Goal: Information Seeking & Learning: Find specific page/section

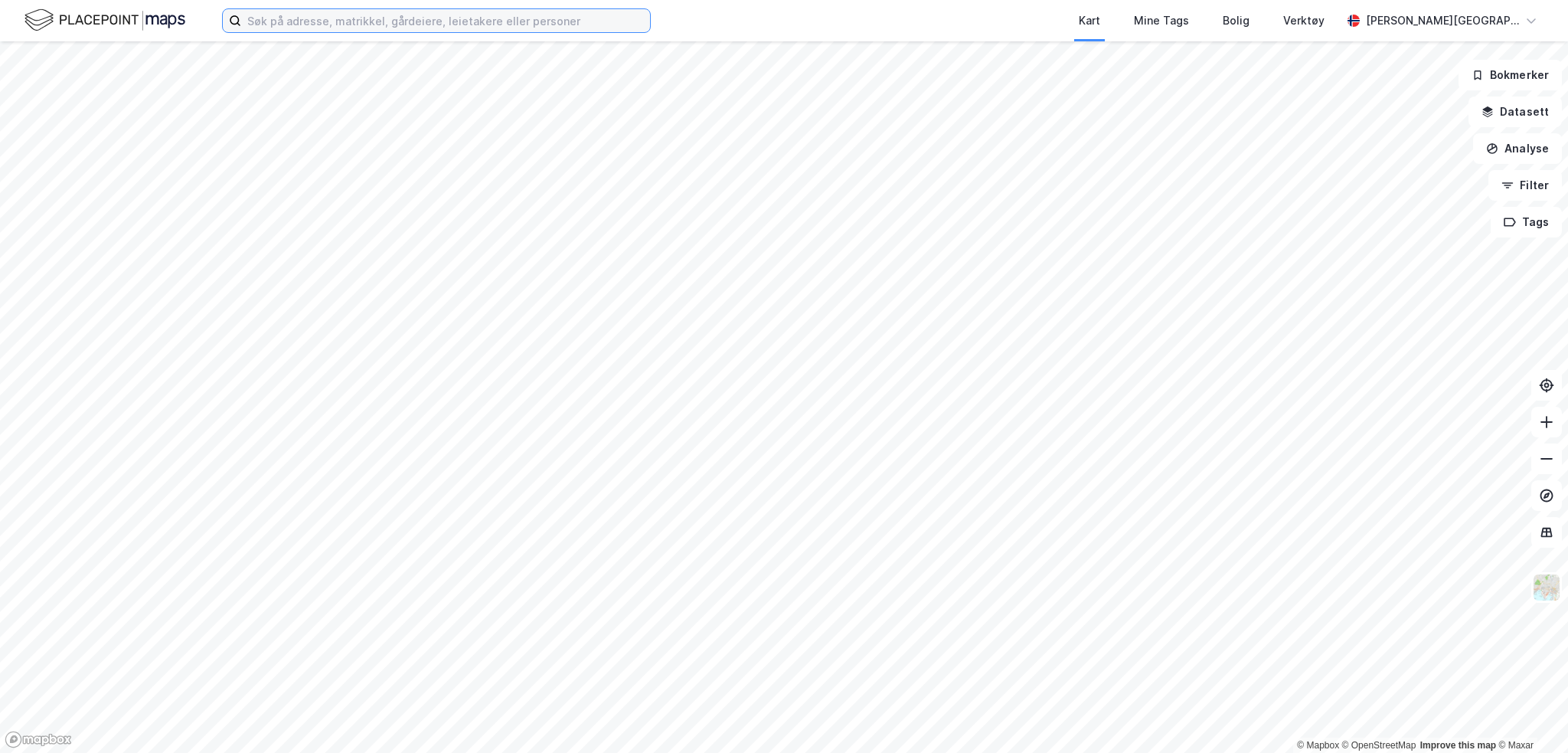
click at [371, 27] on input at bounding box center [446, 20] width 409 height 23
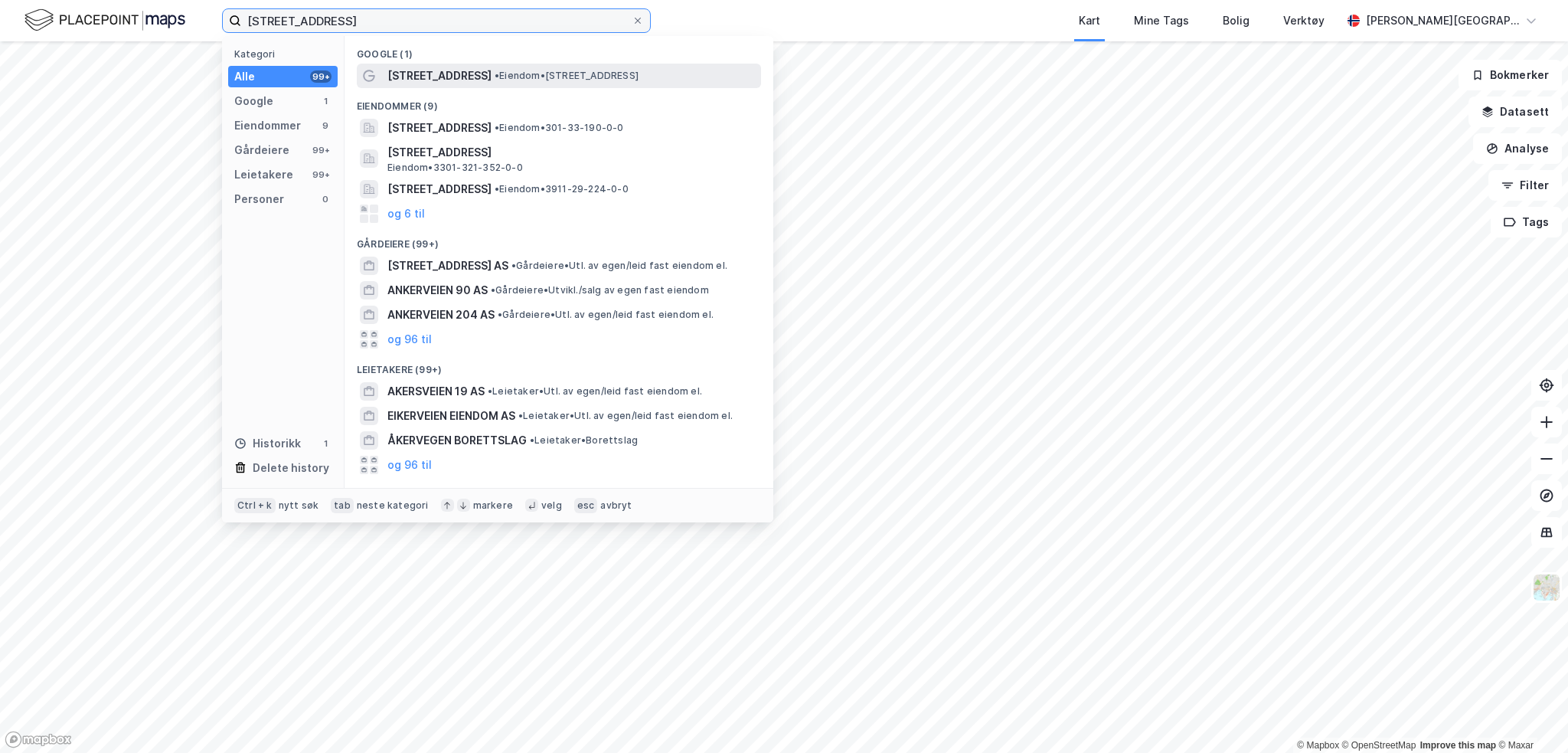
type input "[STREET_ADDRESS]"
click at [494, 80] on span "• Eiendom • [STREET_ADDRESS]" at bounding box center [566, 75] width 144 height 12
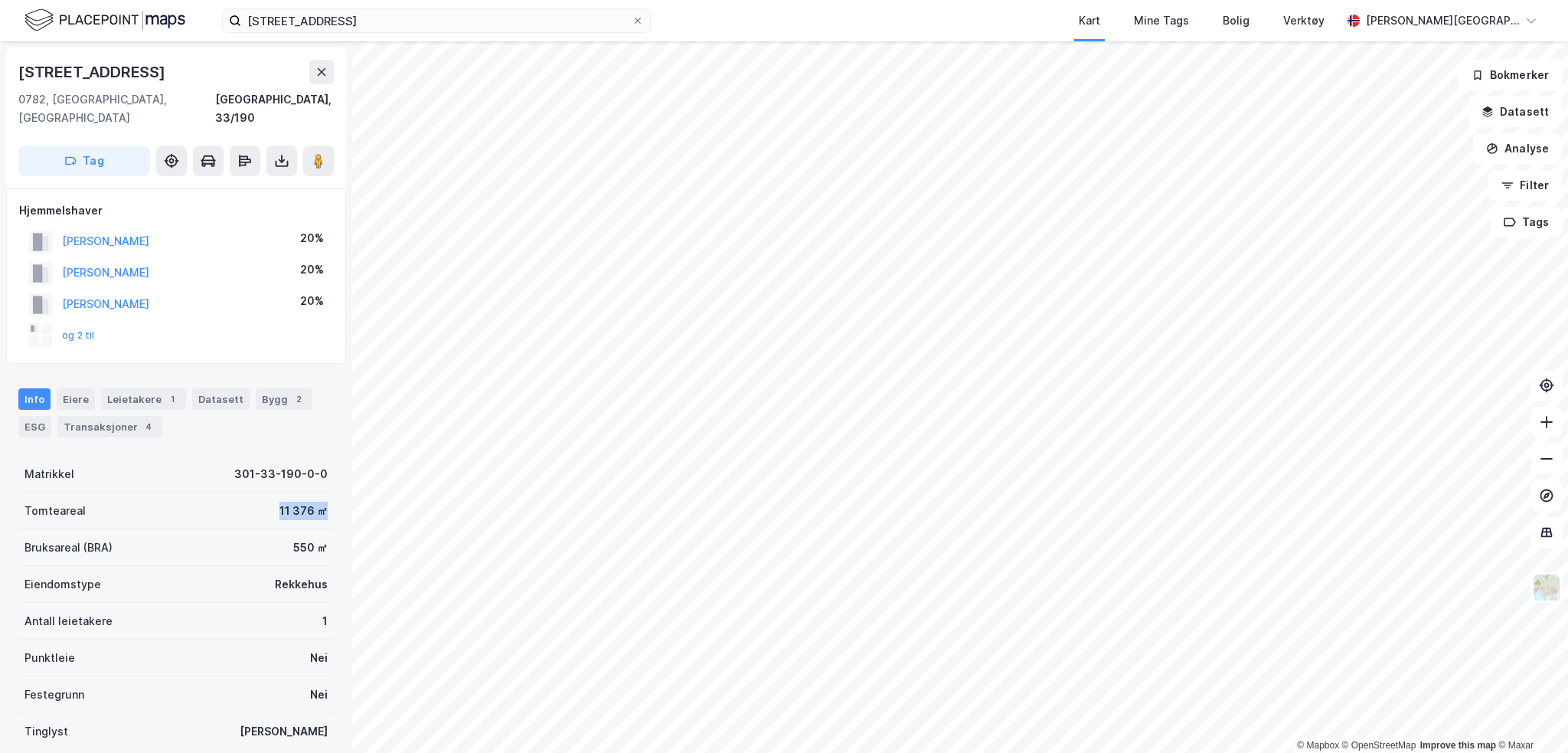
drag, startPoint x: 263, startPoint y: 494, endPoint x: 306, endPoint y: 493, distance: 43.0
click at [309, 496] on div "Tomteareal 11 376 ㎡" at bounding box center [176, 511] width 316 height 37
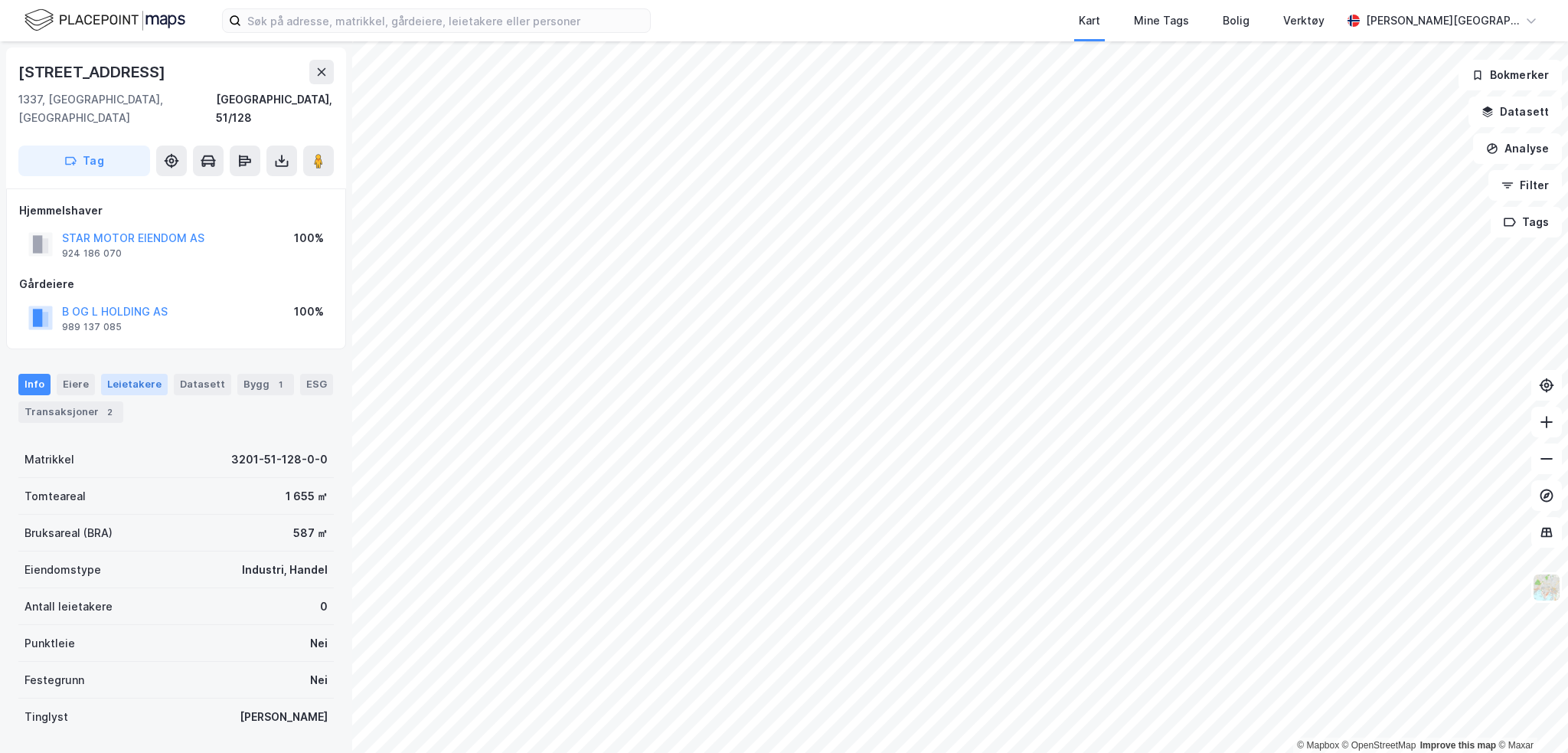
click at [150, 375] on div "Leietakere" at bounding box center [134, 385] width 66 height 22
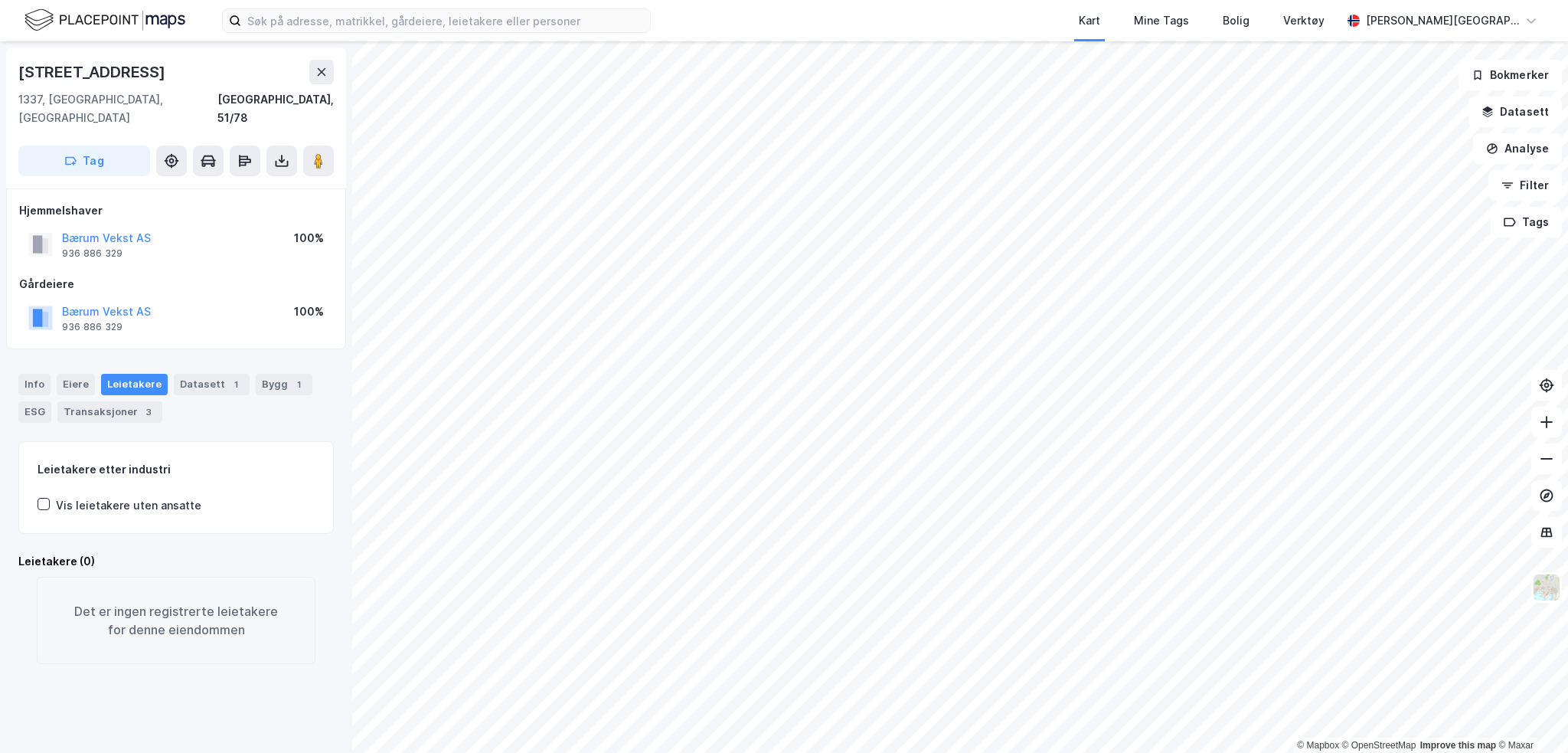
drag, startPoint x: 130, startPoint y: 221, endPoint x: 171, endPoint y: 206, distance: 43.7
click at [204, 201] on div "Hjemmelshaver" at bounding box center [176, 210] width 314 height 19
drag, startPoint x: 141, startPoint y: 220, endPoint x: 154, endPoint y: 198, distance: 25.6
click at [154, 201] on div "Hjemmelshaver" at bounding box center [176, 210] width 314 height 19
click at [0, 0] on button "Bærum Vekst AS" at bounding box center [0, 0] width 0 height 0
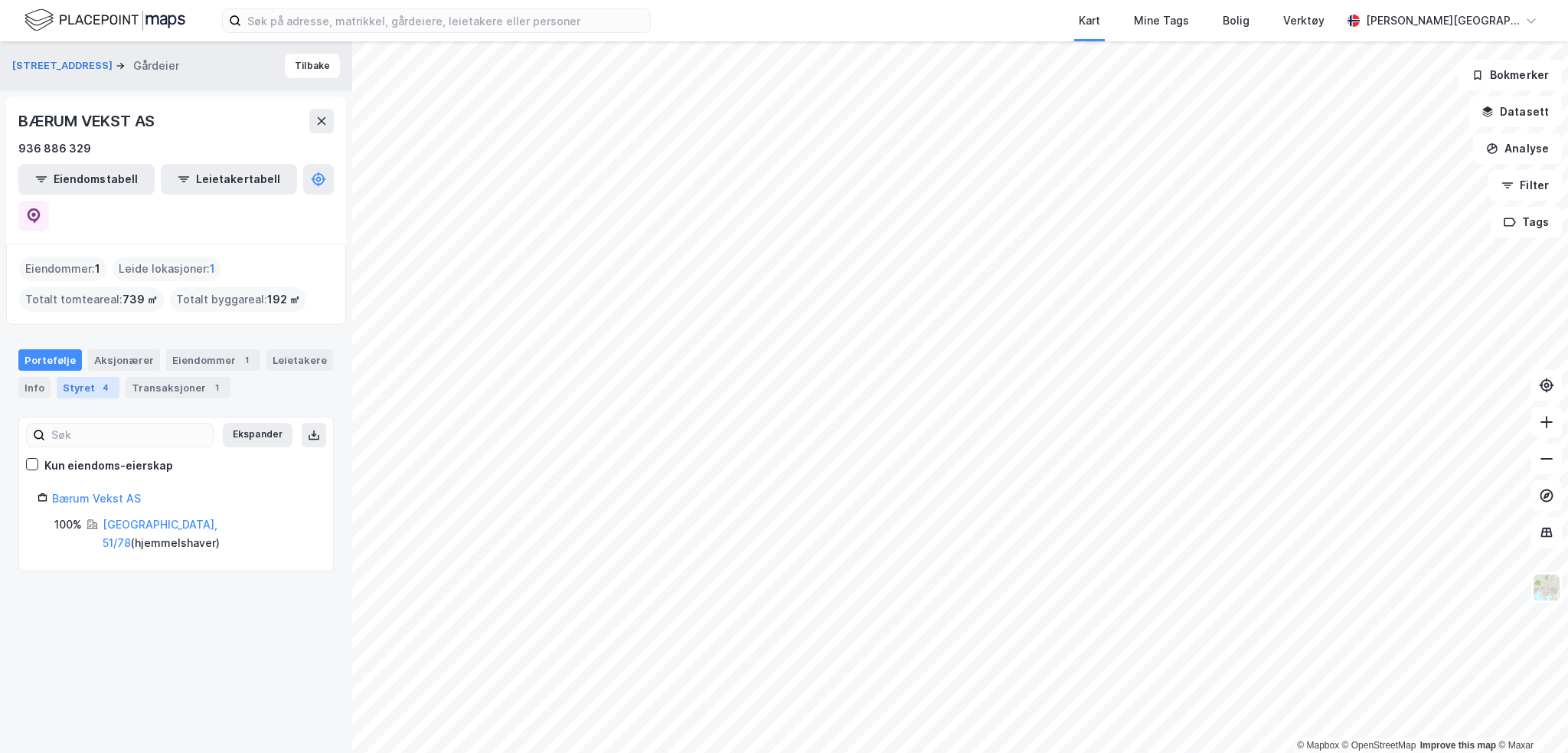
click at [86, 376] on div "Styret 4" at bounding box center [88, 387] width 63 height 22
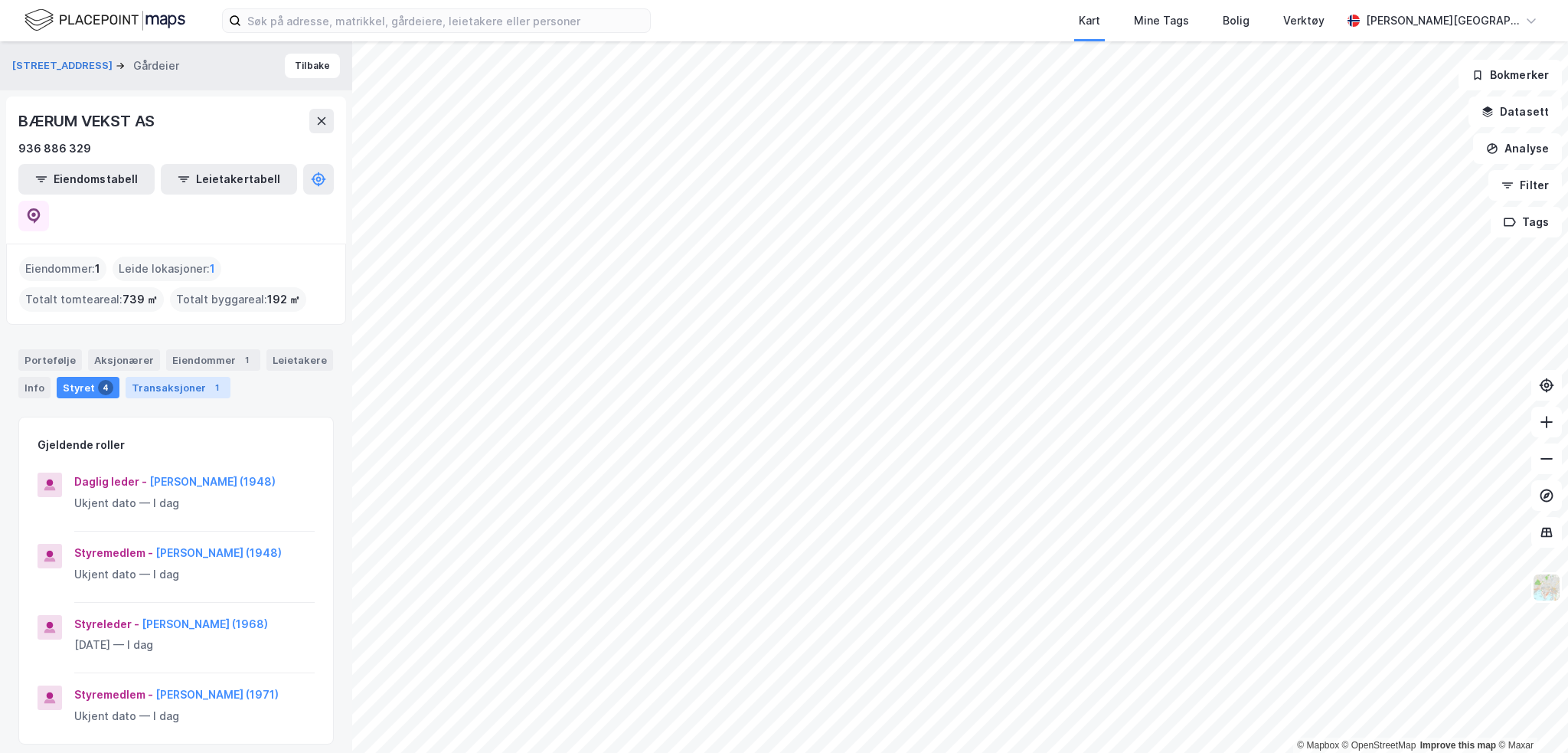
click at [149, 376] on div "Transaksjoner 1" at bounding box center [178, 387] width 105 height 22
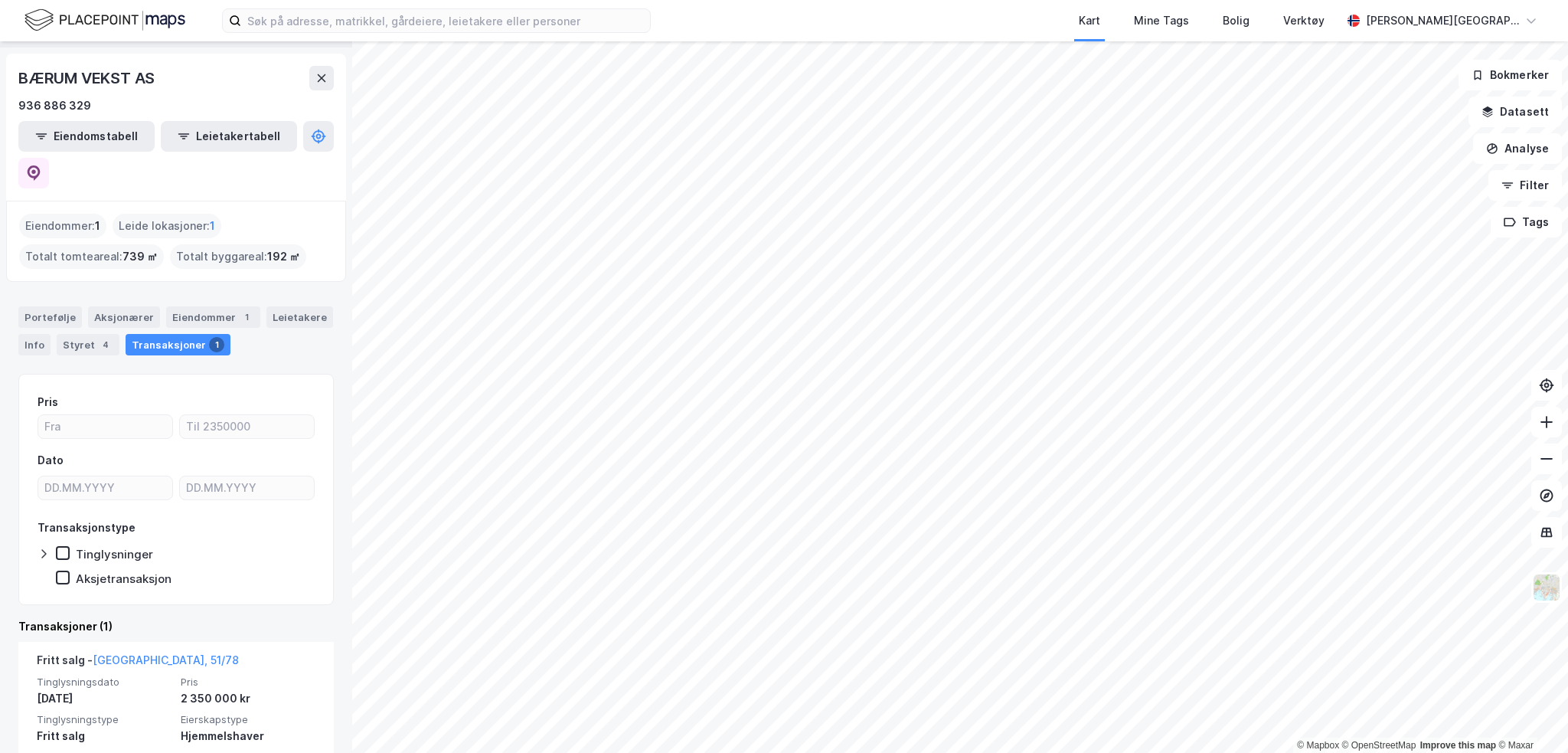
scroll to position [63, 0]
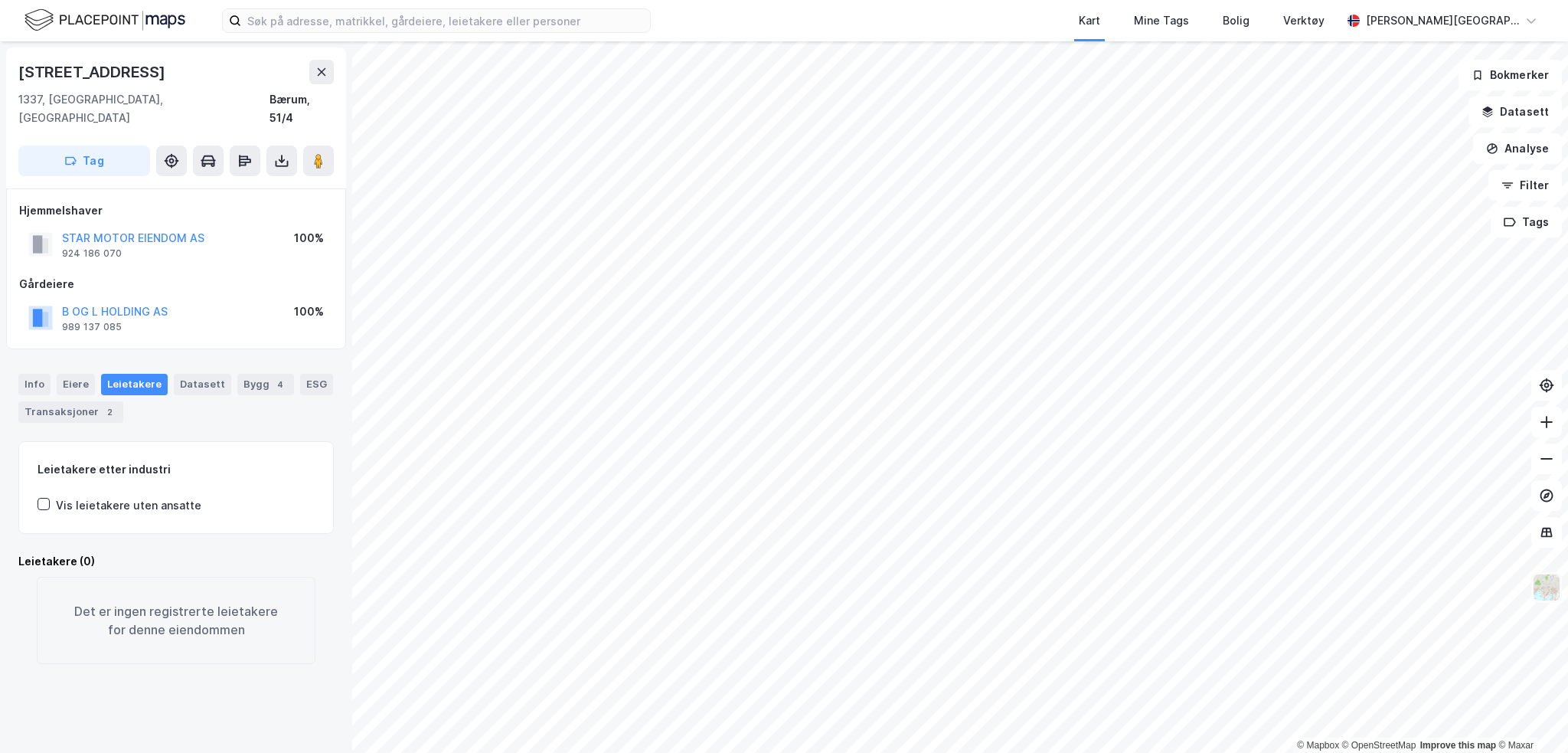
click at [1549, 584] on img at bounding box center [1547, 587] width 29 height 29
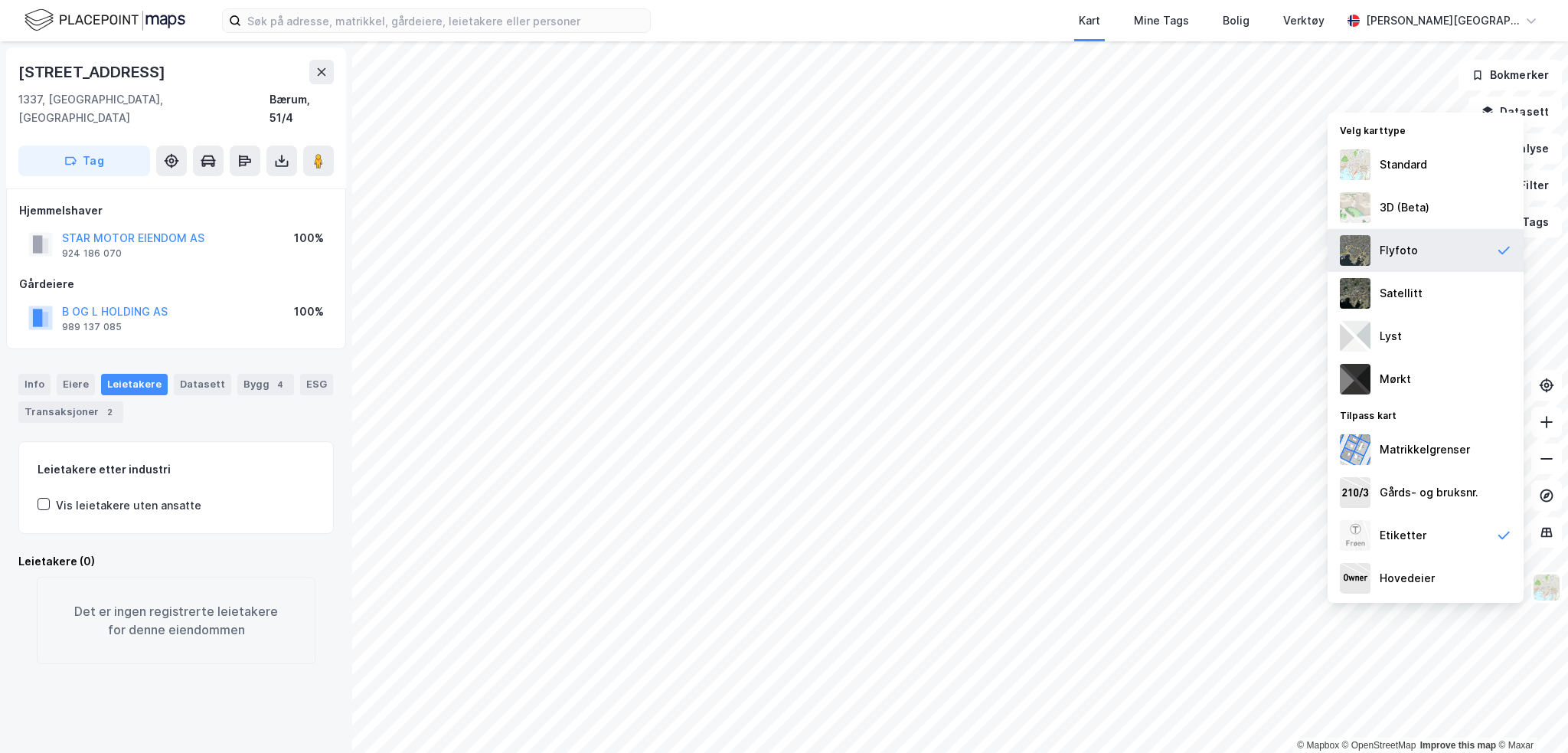
click at [1385, 256] on div "Flyfoto" at bounding box center [1398, 250] width 38 height 19
click at [1386, 294] on div "Satellitt" at bounding box center [1401, 293] width 43 height 19
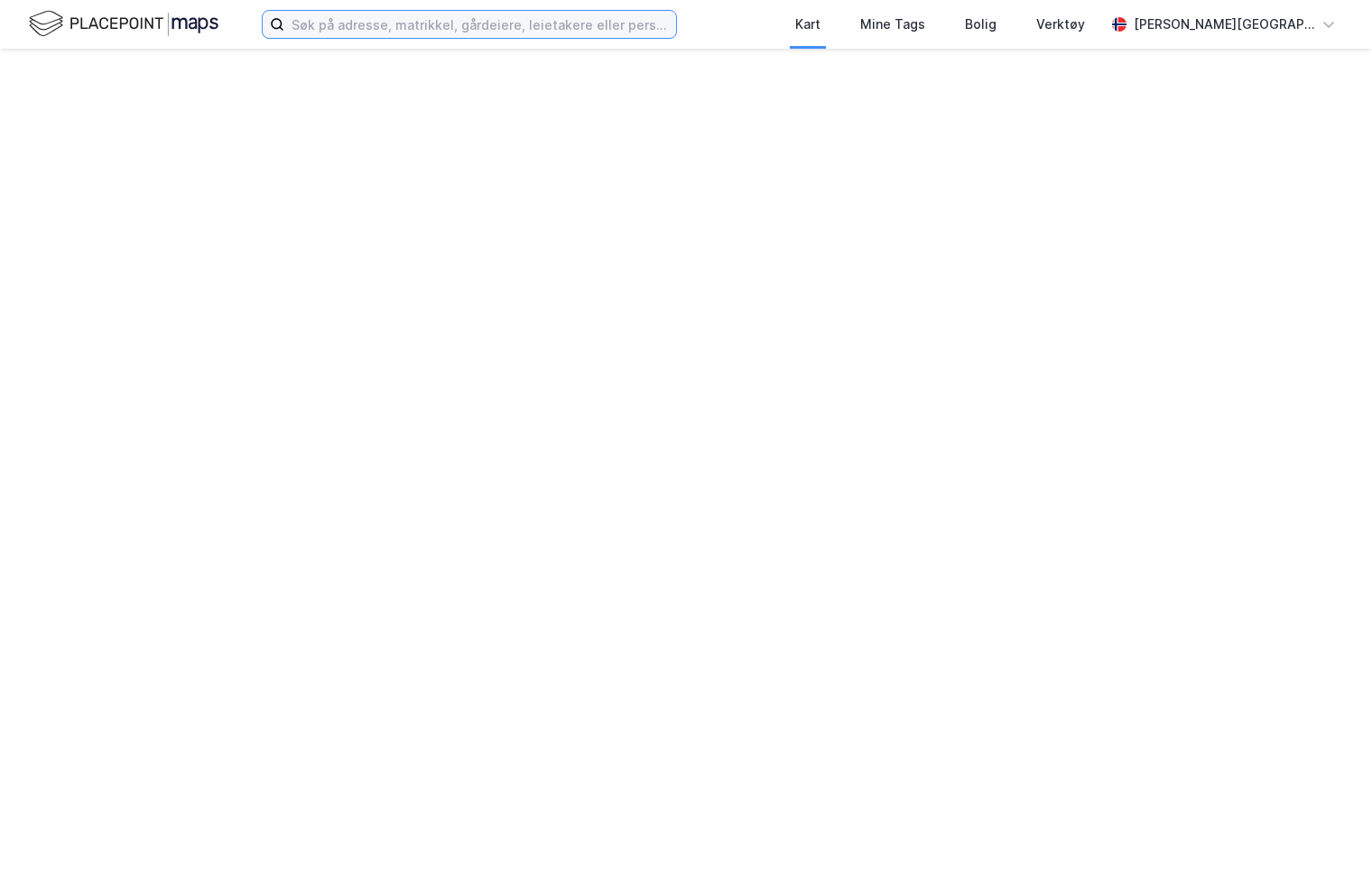
click at [451, 20] on input at bounding box center [480, 24] width 391 height 27
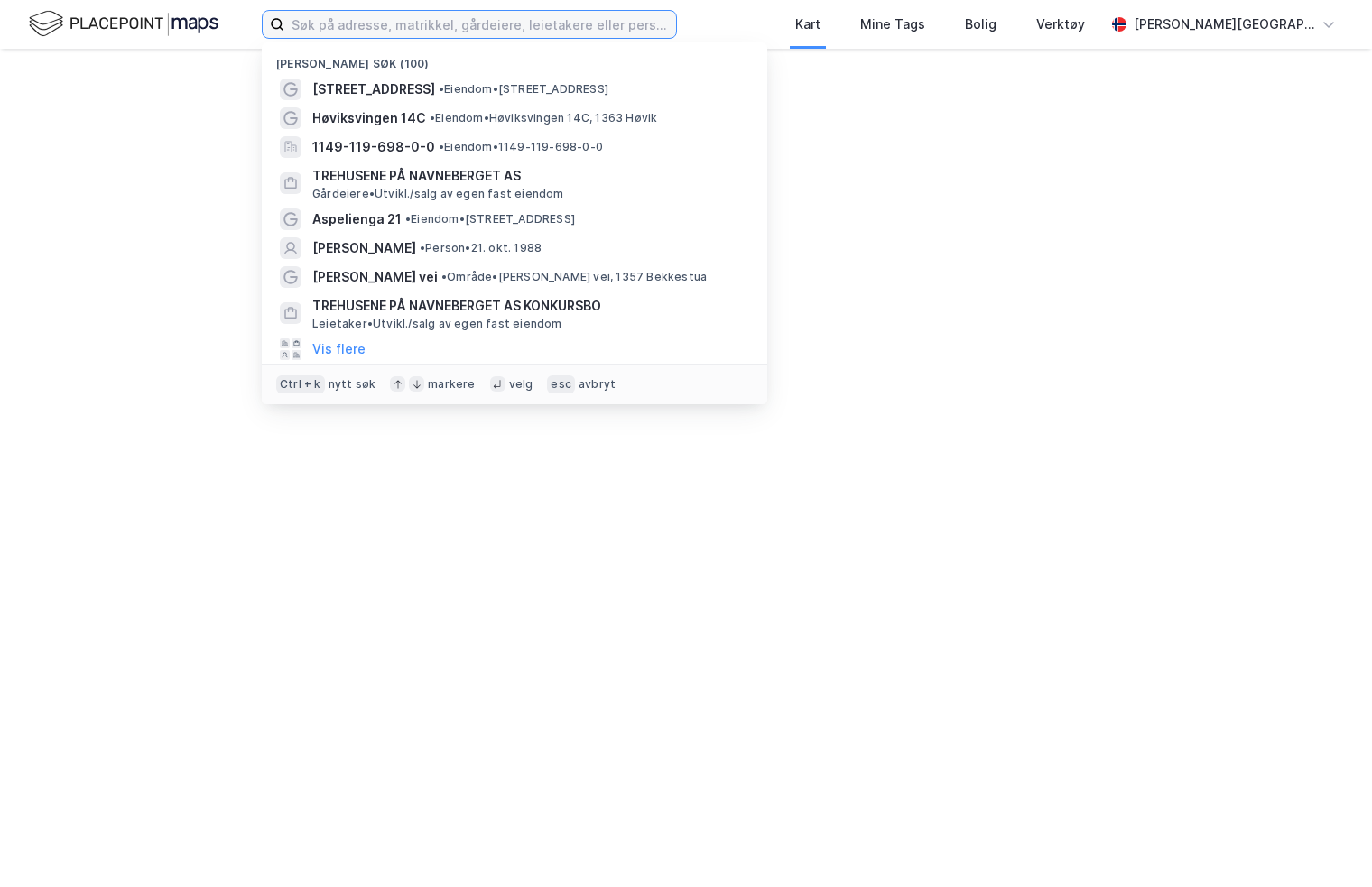
paste input "Ruth Astrid Lærum Sæter"
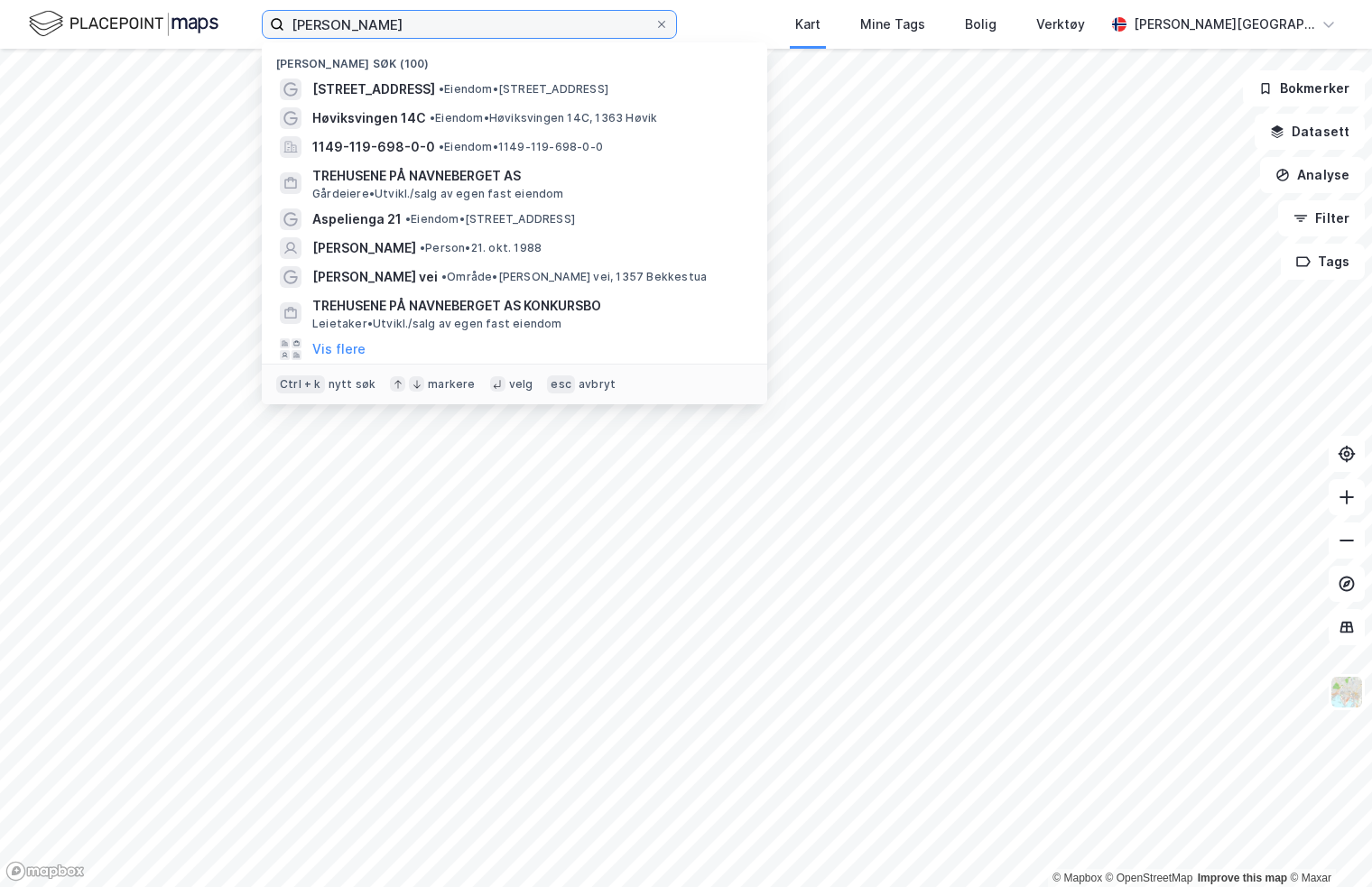
type input "Ruth Astrid Lærum Sæter"
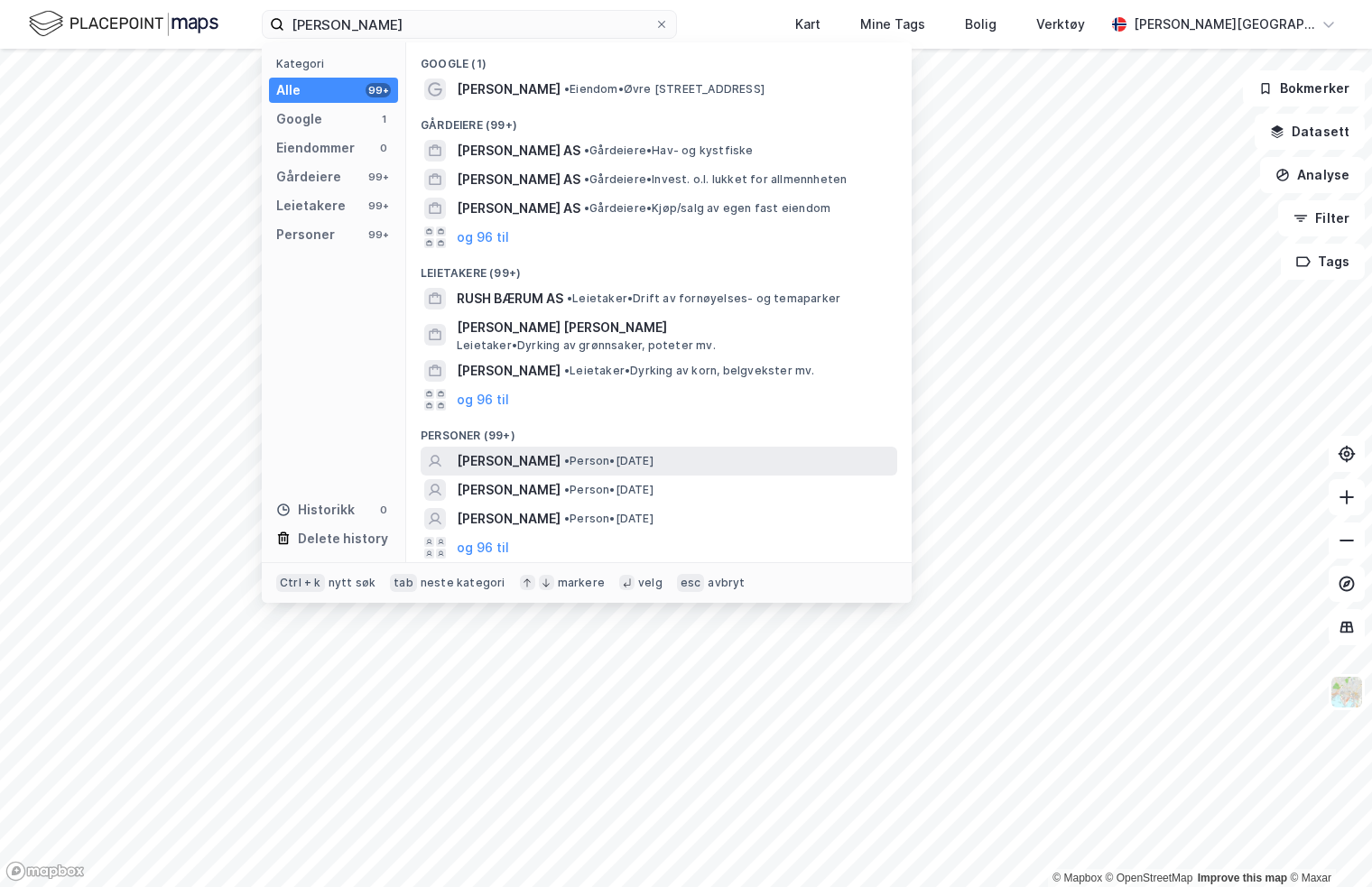
click at [561, 460] on span "RUTH ASTRID LÆRUM SÆTER" at bounding box center [508, 461] width 104 height 22
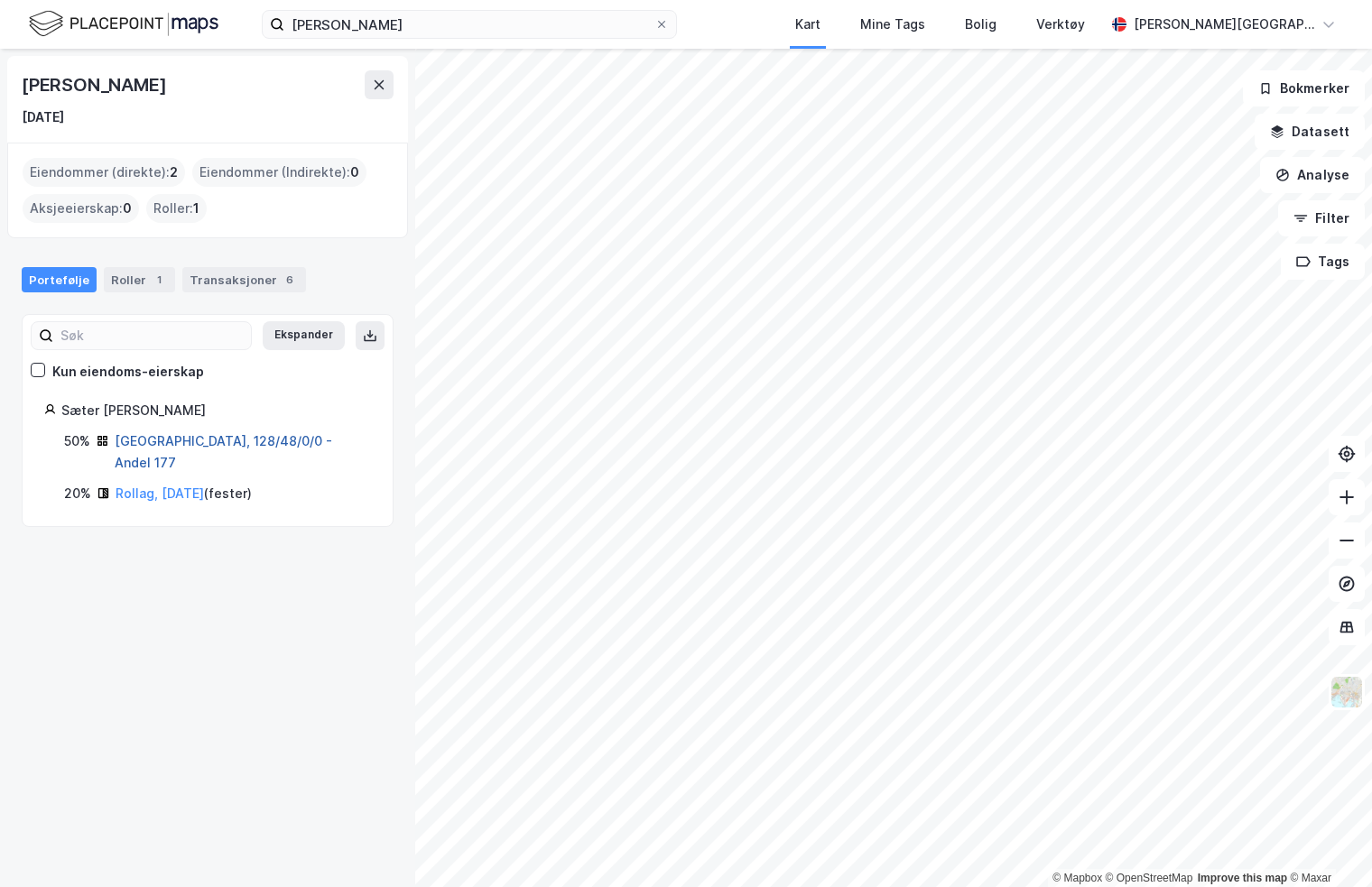
click at [234, 442] on link "Oslo, 128/48/0/0 - Andel 177" at bounding box center [223, 451] width 217 height 37
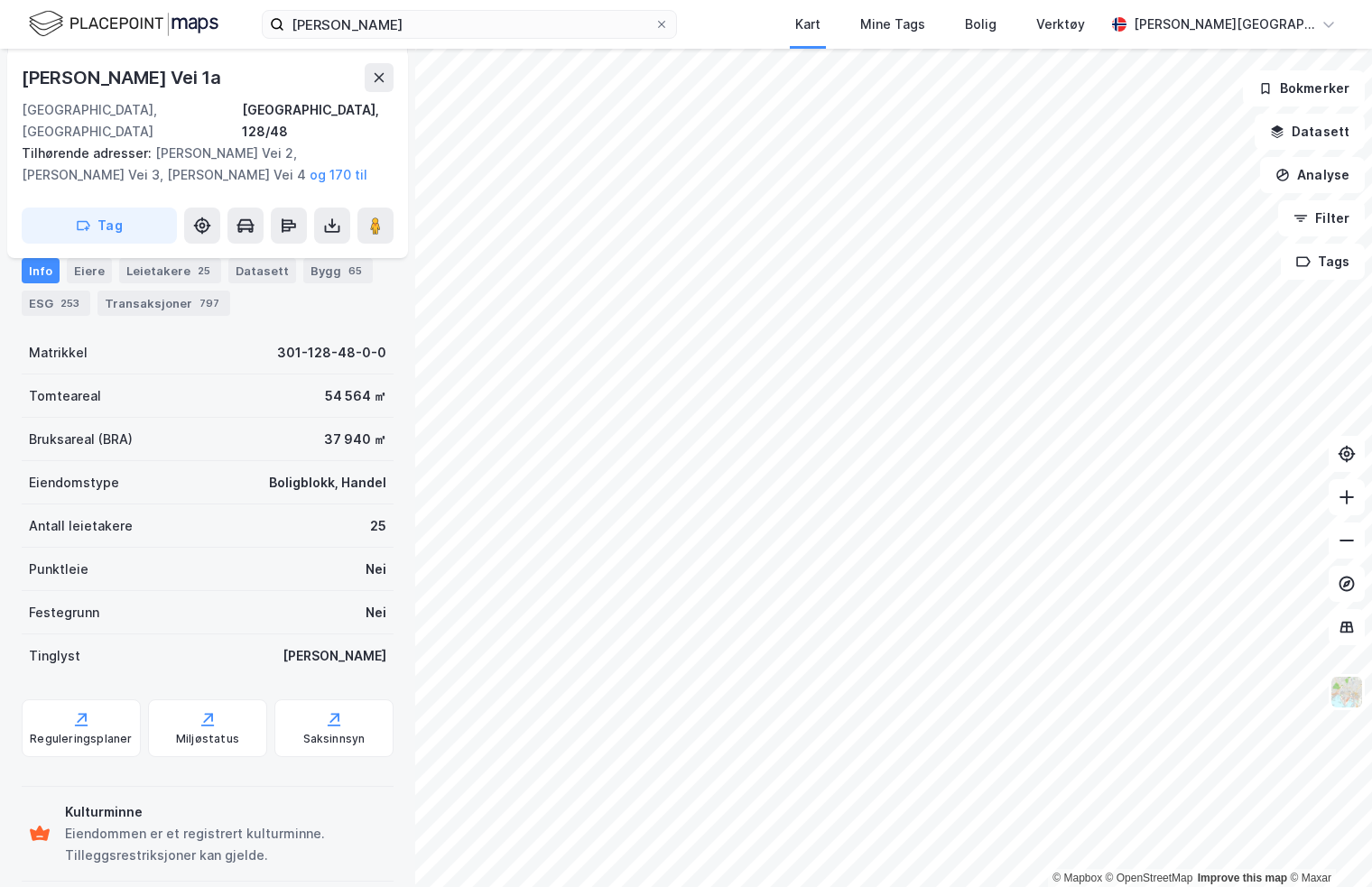
scroll to position [105, 0]
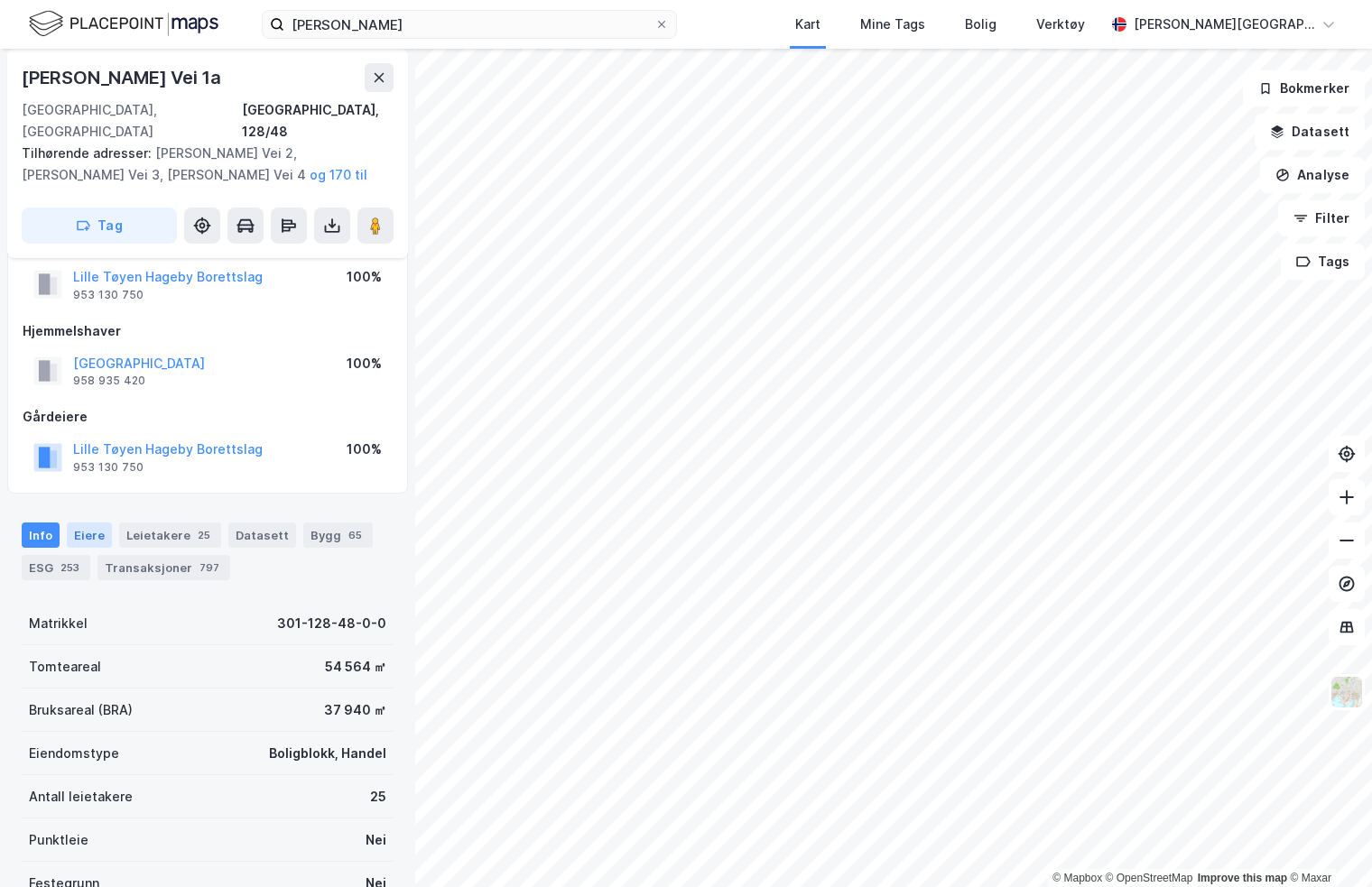
click at [101, 522] on div "Eiere" at bounding box center [89, 535] width 45 height 26
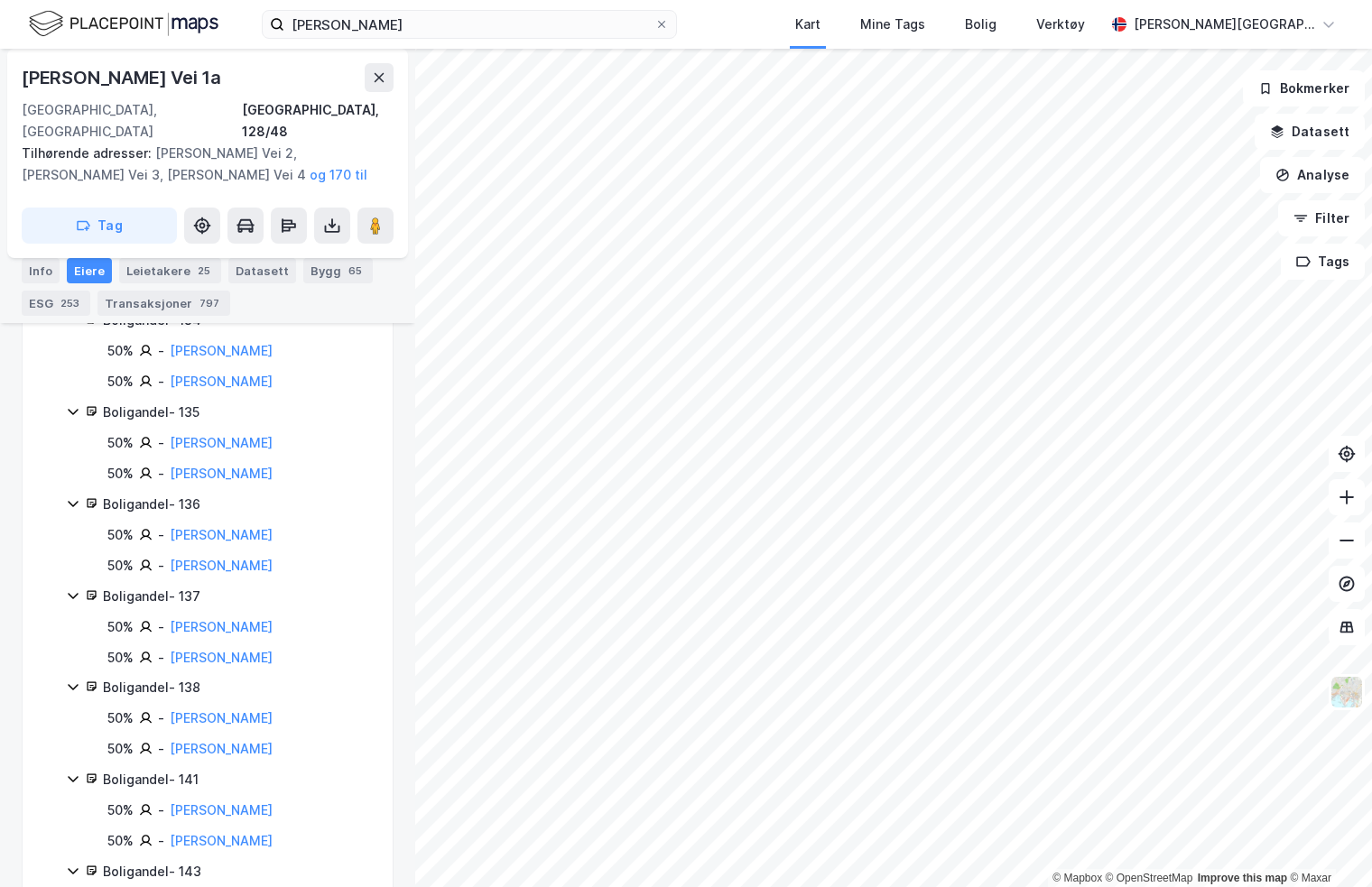
scroll to position [11889, 0]
